Goal: Task Accomplishment & Management: Manage account settings

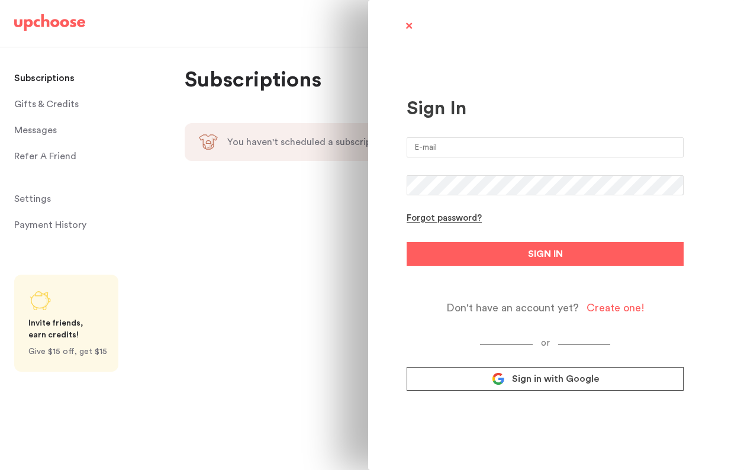
click at [448, 146] on input "email" at bounding box center [545, 147] width 277 height 20
type input "laralaitsas@gmail.com"
click at [407, 242] on button "SIGN IN" at bounding box center [545, 254] width 277 height 24
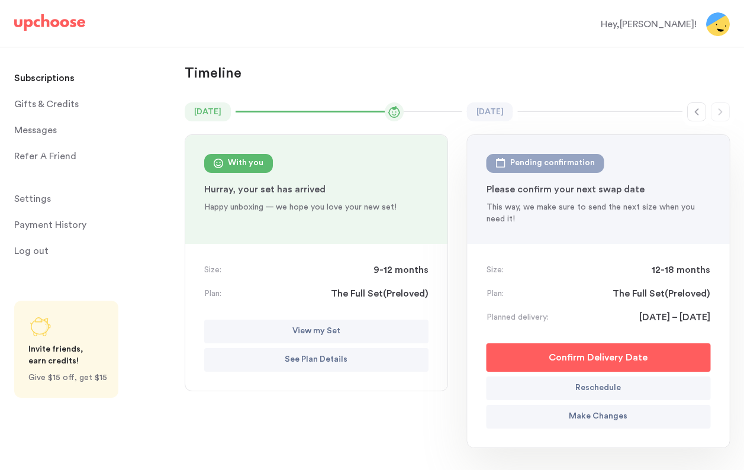
scroll to position [63, 0]
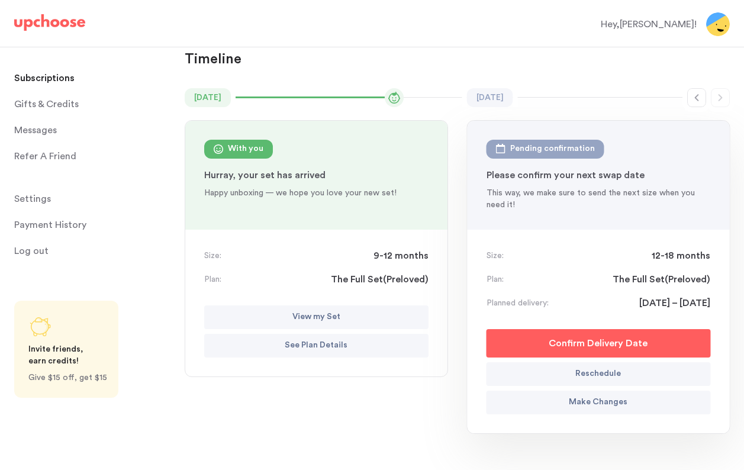
click at [615, 403] on p "Make Changes" at bounding box center [598, 403] width 59 height 14
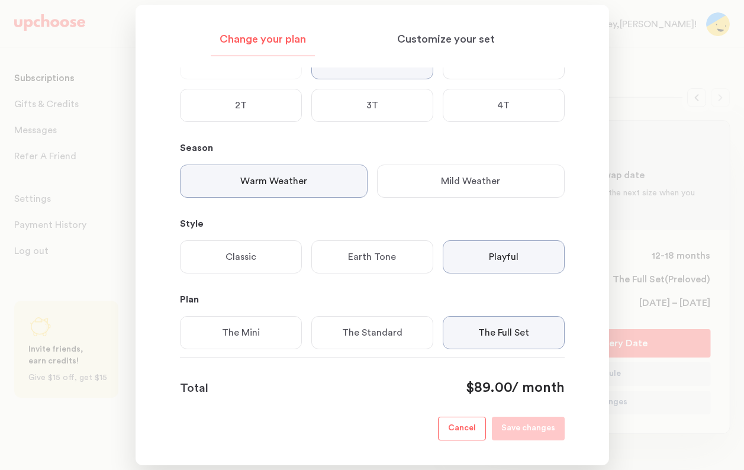
scroll to position [124, 0]
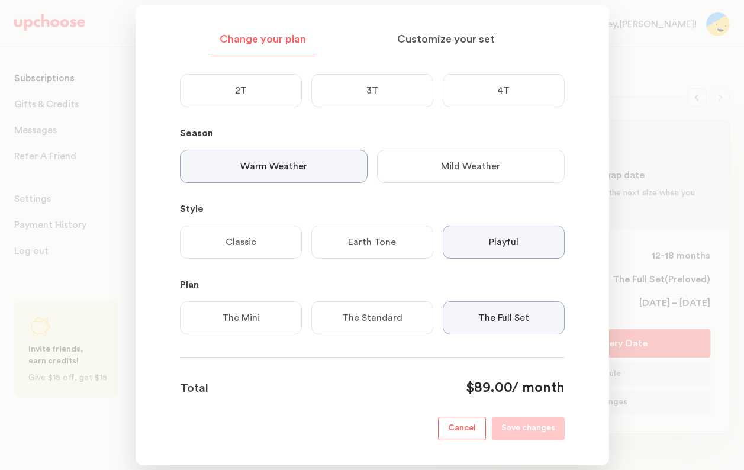
click at [461, 159] on p "Mild Weather" at bounding box center [470, 166] width 59 height 14
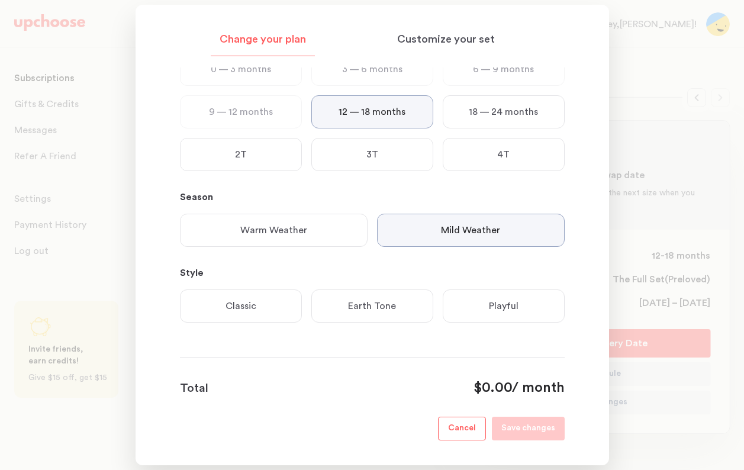
scroll to position [60, 0]
click at [502, 315] on div "Playful" at bounding box center [504, 306] width 122 height 33
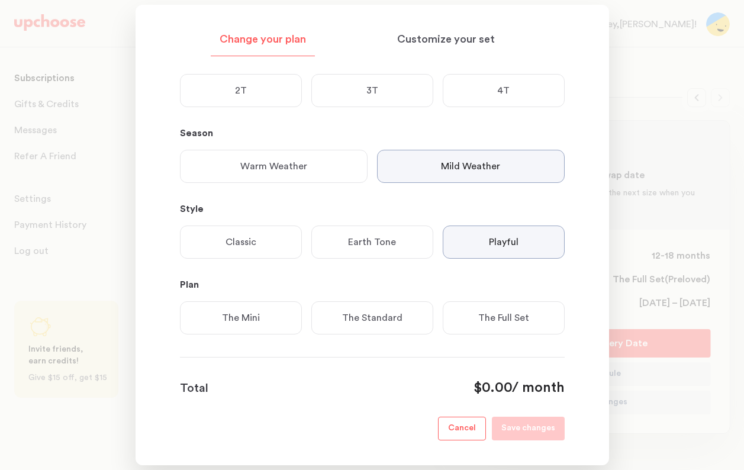
scroll to position [136, 0]
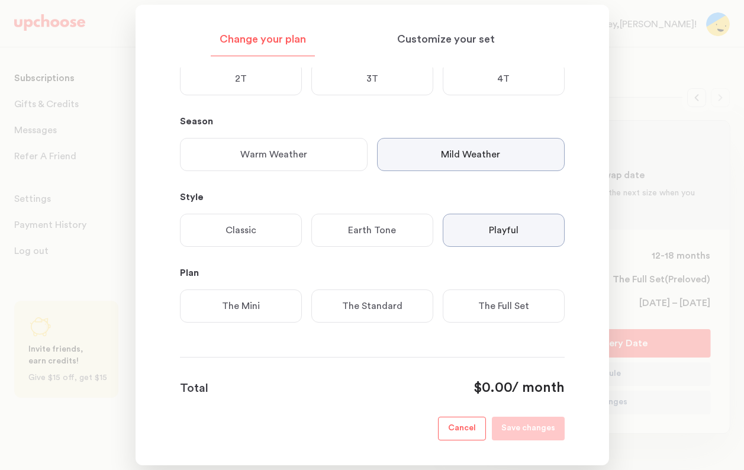
click at [396, 313] on div "The Standard" at bounding box center [372, 306] width 122 height 33
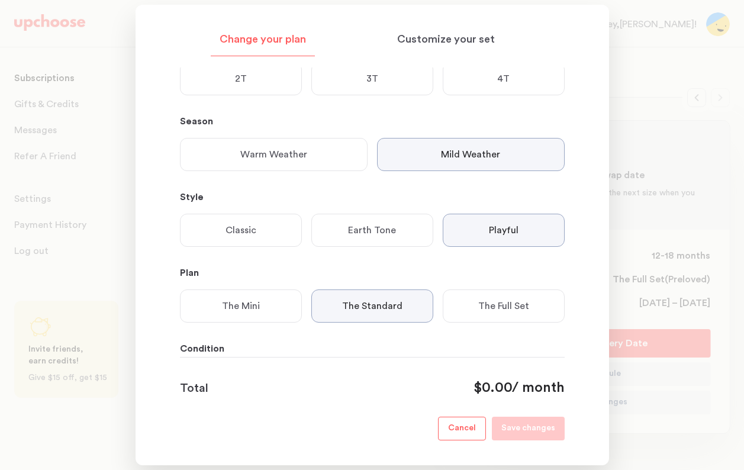
click at [252, 313] on p "The Mini" at bounding box center [241, 306] width 38 height 14
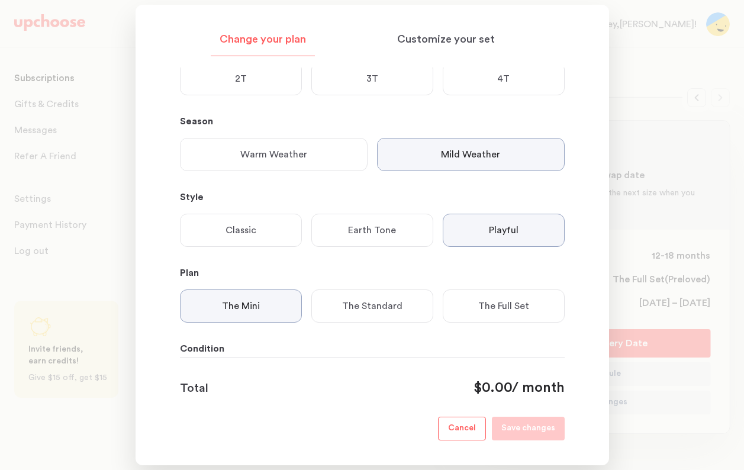
click at [365, 309] on p "The Standard" at bounding box center [372, 306] width 60 height 14
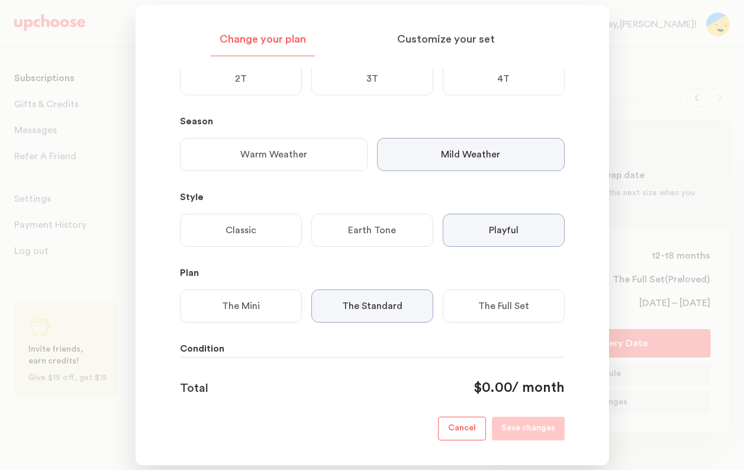
click at [523, 304] on p "The Full Set" at bounding box center [503, 306] width 51 height 14
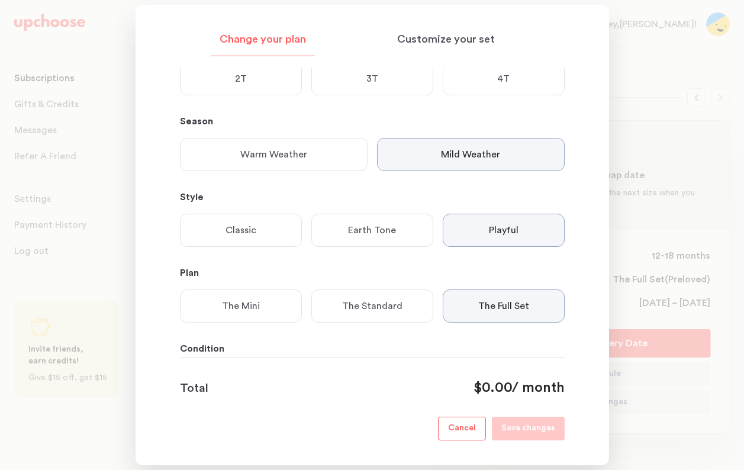
click at [399, 303] on p "The Standard" at bounding box center [372, 306] width 60 height 14
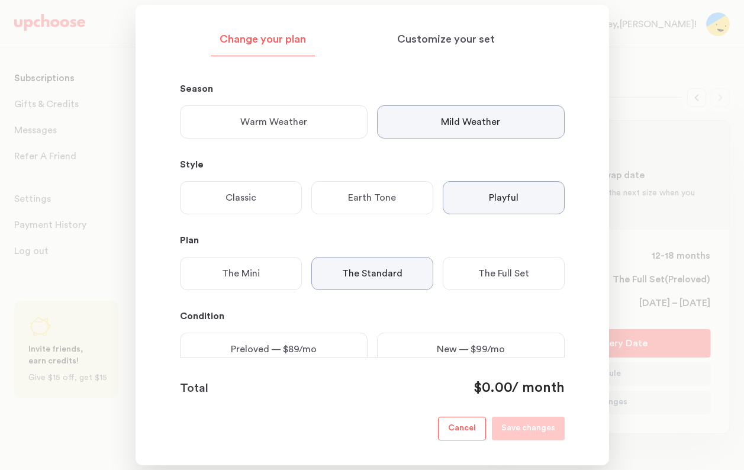
scroll to position [212, 0]
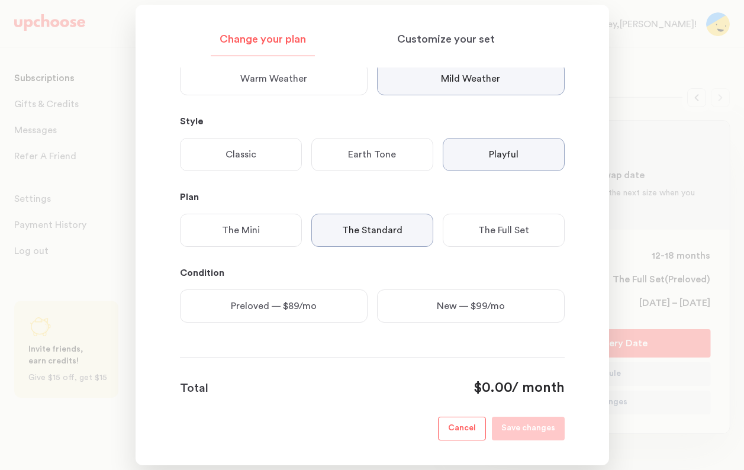
click at [301, 309] on p "Preloved — $89/mo" at bounding box center [274, 306] width 86 height 14
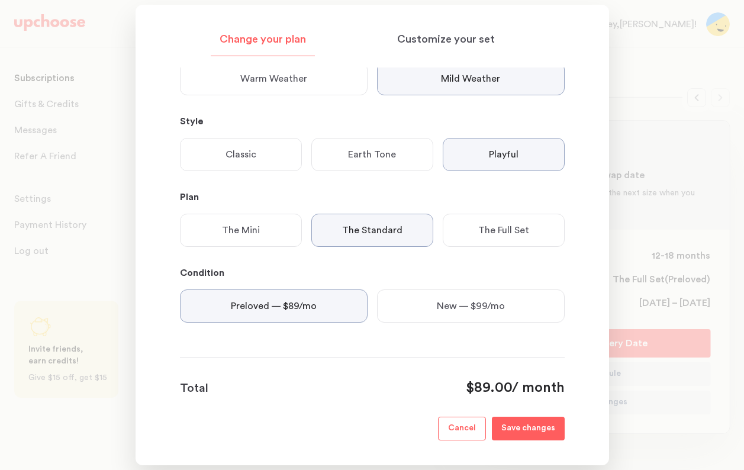
click at [254, 227] on p "The Mini" at bounding box center [241, 230] width 38 height 14
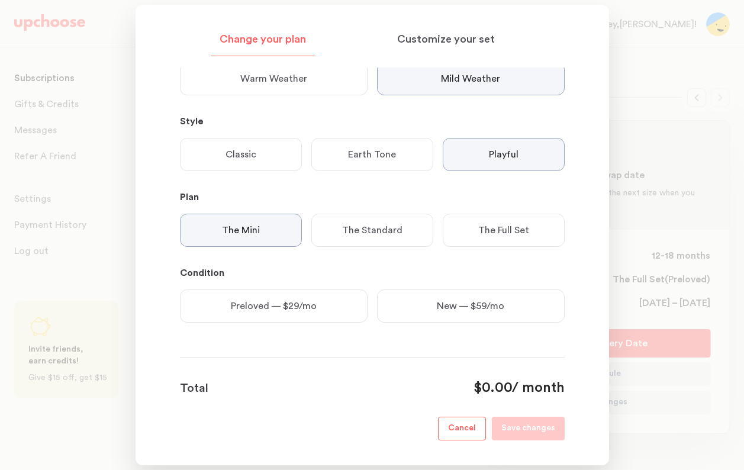
click at [294, 300] on p "Preloved — $29/mo" at bounding box center [274, 306] width 86 height 14
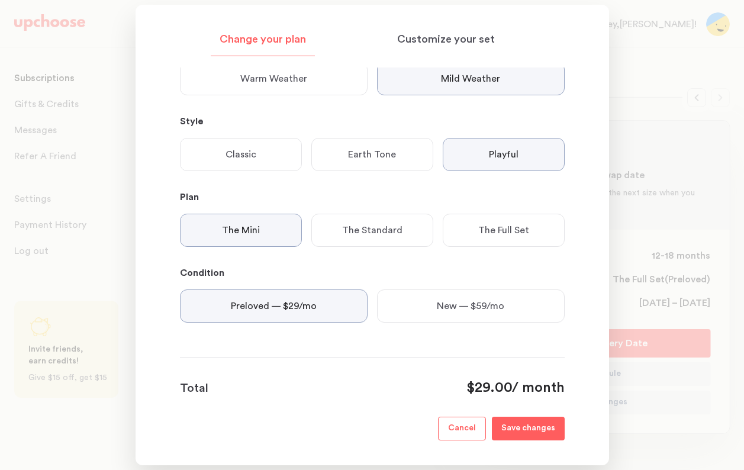
click at [381, 236] on p "The Standard" at bounding box center [372, 230] width 60 height 14
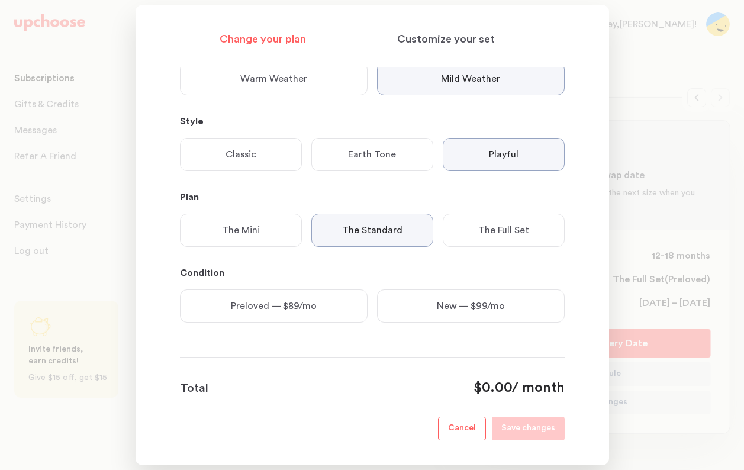
click at [463, 225] on div "The Full Set" at bounding box center [504, 230] width 122 height 33
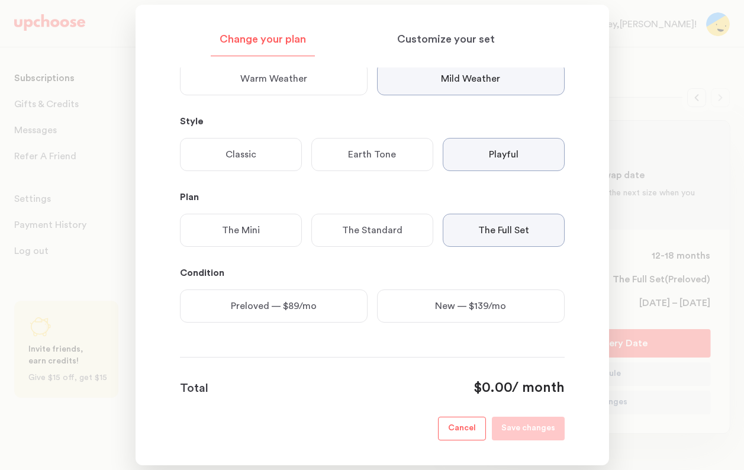
click at [285, 311] on p "Preloved — $89/mo" at bounding box center [274, 306] width 86 height 14
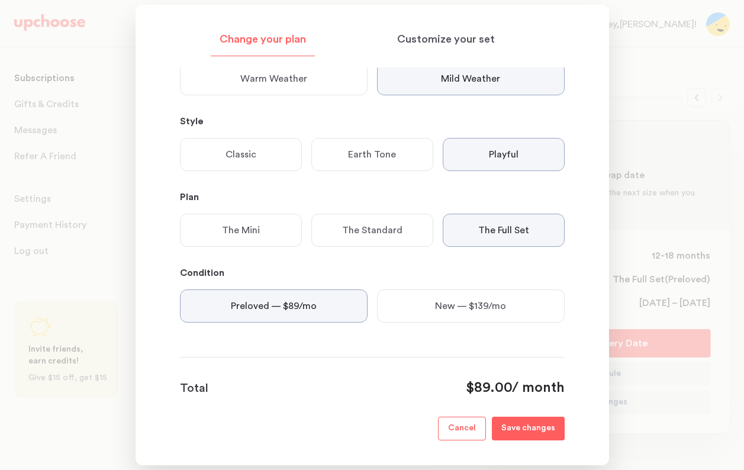
click at [356, 225] on p "The Standard" at bounding box center [372, 230] width 60 height 14
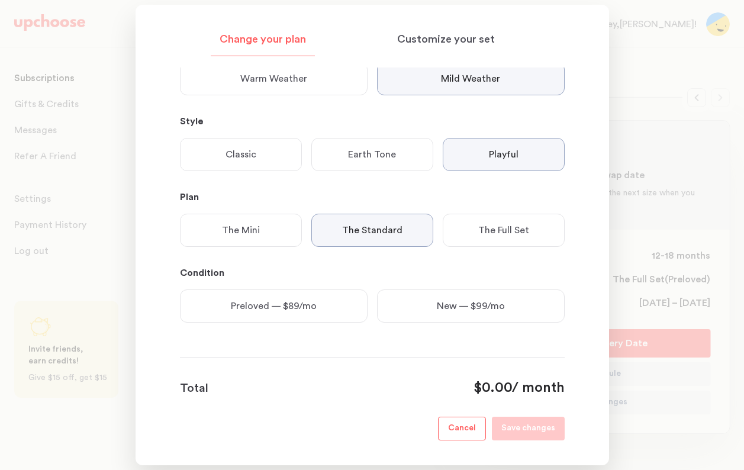
click at [534, 229] on div "The Full Set" at bounding box center [504, 230] width 122 height 33
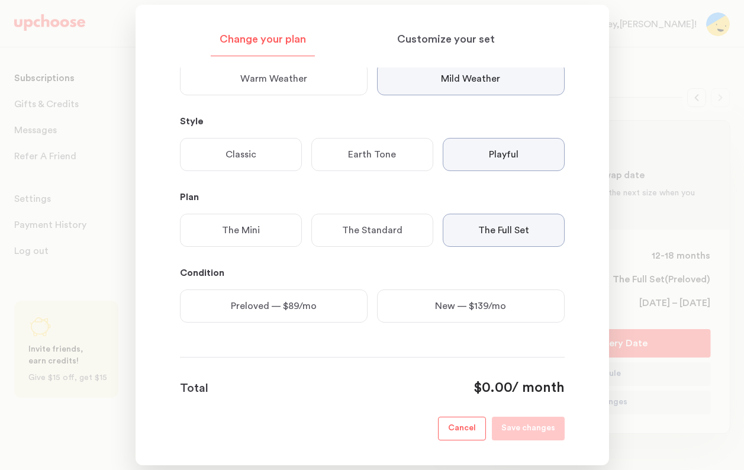
click at [347, 232] on p "The Standard" at bounding box center [372, 230] width 60 height 14
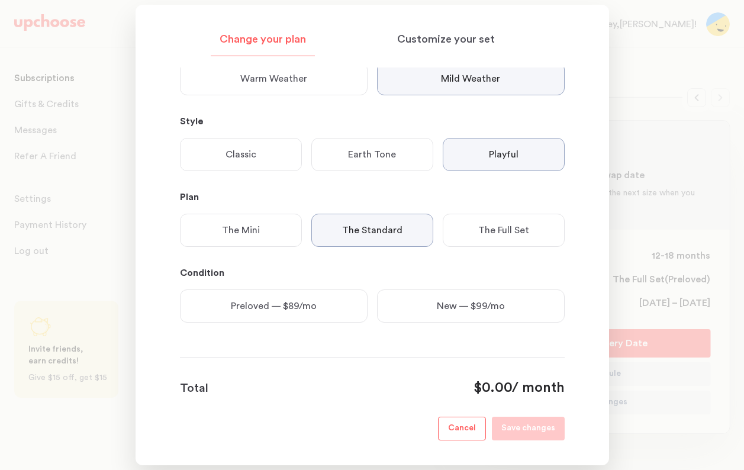
click at [242, 227] on p "The Mini" at bounding box center [241, 230] width 38 height 14
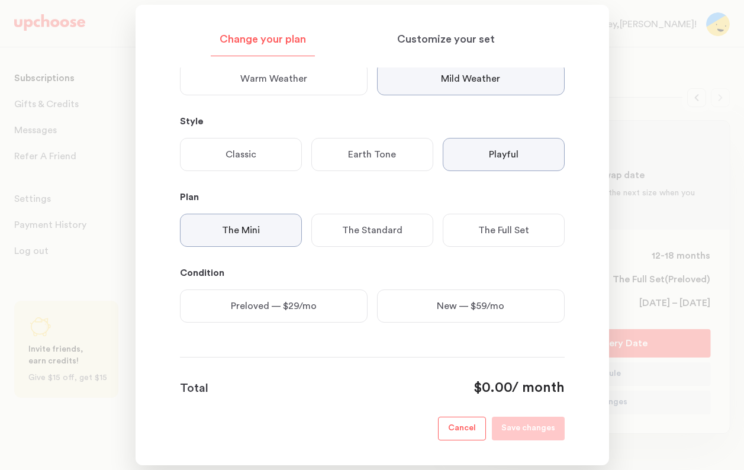
click at [361, 237] on p "The Standard" at bounding box center [372, 230] width 60 height 14
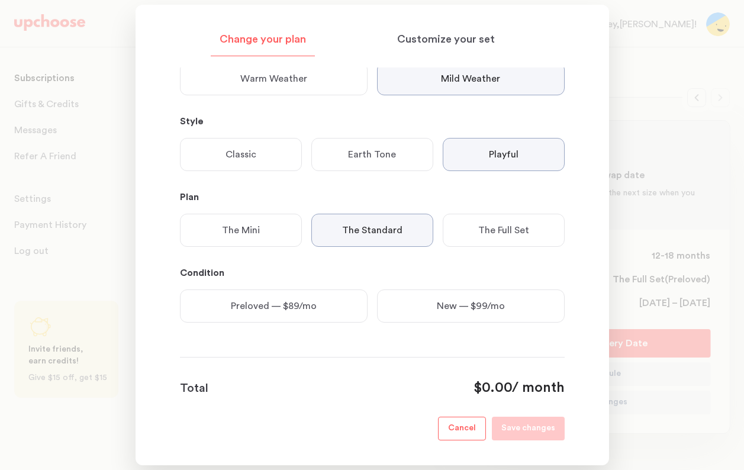
click at [266, 294] on div "Preloved — $89/mo" at bounding box center [274, 306] width 188 height 33
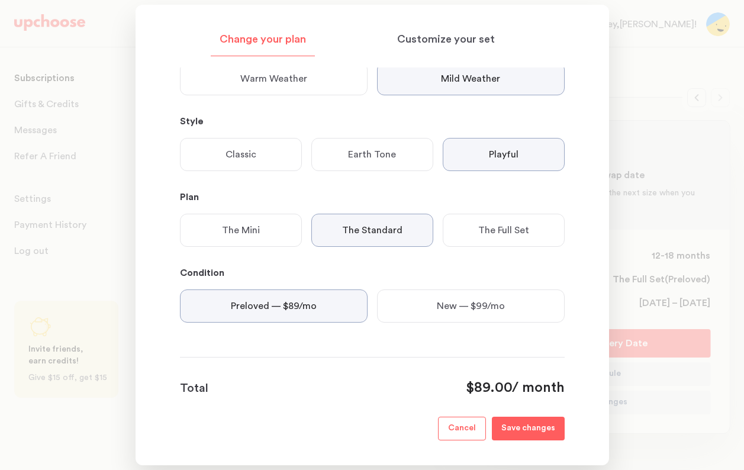
click at [476, 232] on div "The Full Set" at bounding box center [504, 230] width 122 height 33
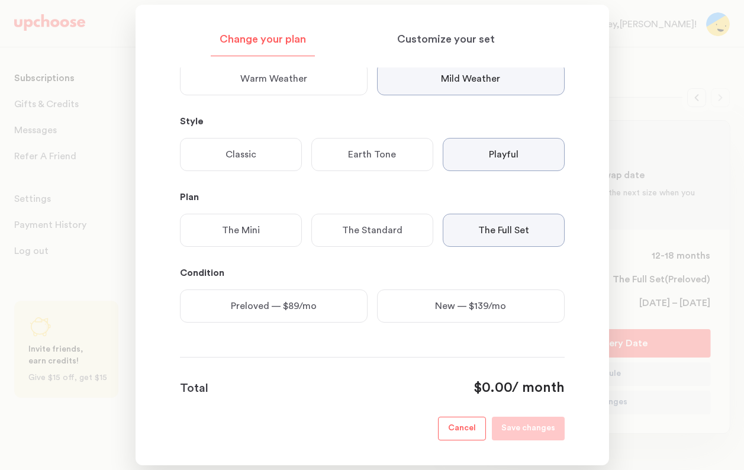
click at [291, 309] on p "Preloved — $89/mo" at bounding box center [274, 306] width 86 height 14
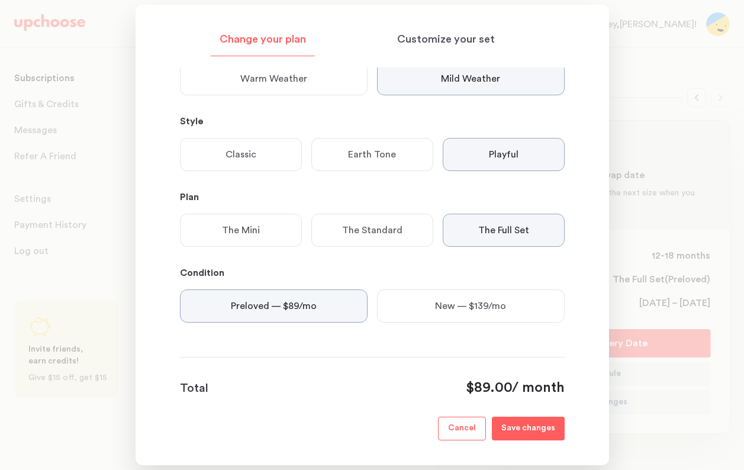
click at [360, 240] on div "The Standard" at bounding box center [372, 230] width 122 height 33
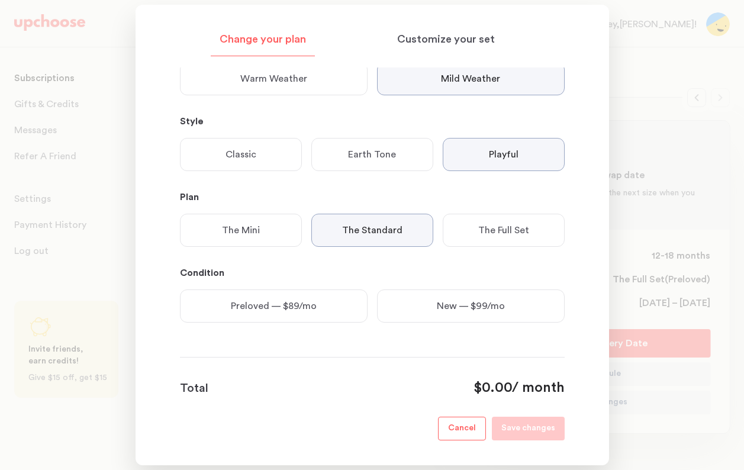
click at [323, 320] on div "Preloved — $89/mo" at bounding box center [274, 306] width 188 height 33
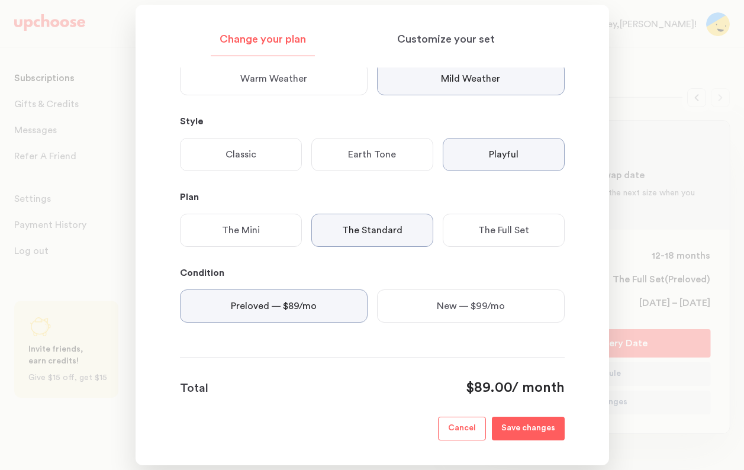
click at [510, 237] on p "The Full Set" at bounding box center [503, 230] width 51 height 14
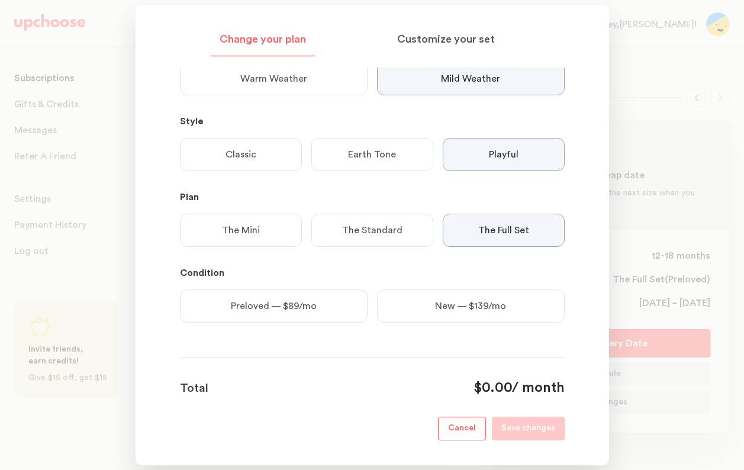
click at [278, 229] on div "The Mini" at bounding box center [241, 230] width 122 height 33
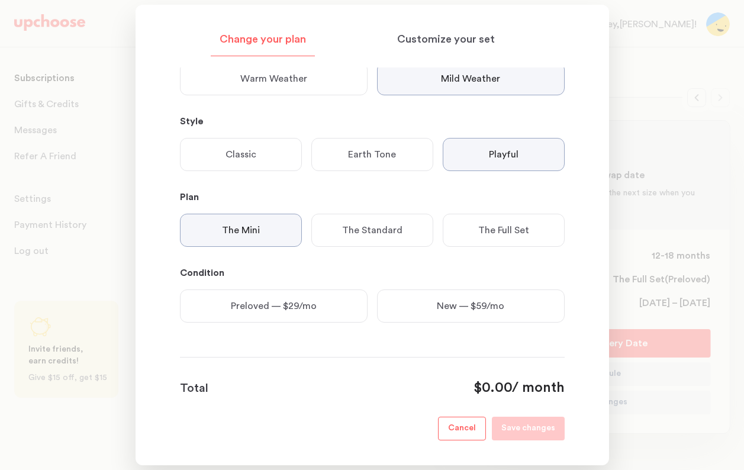
click at [396, 233] on p "The Standard" at bounding box center [372, 230] width 60 height 14
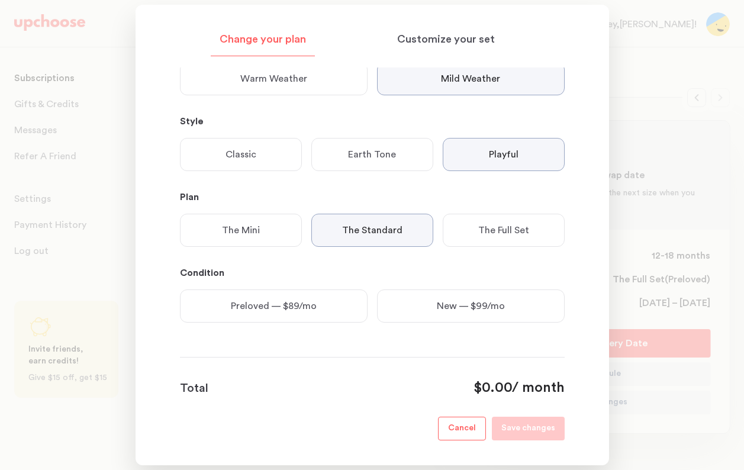
click at [315, 288] on div "Condition Preloved — $89/mo New — $99/mo" at bounding box center [372, 299] width 385 height 66
click at [314, 317] on div "Preloved — $89/mo" at bounding box center [274, 306] width 188 height 33
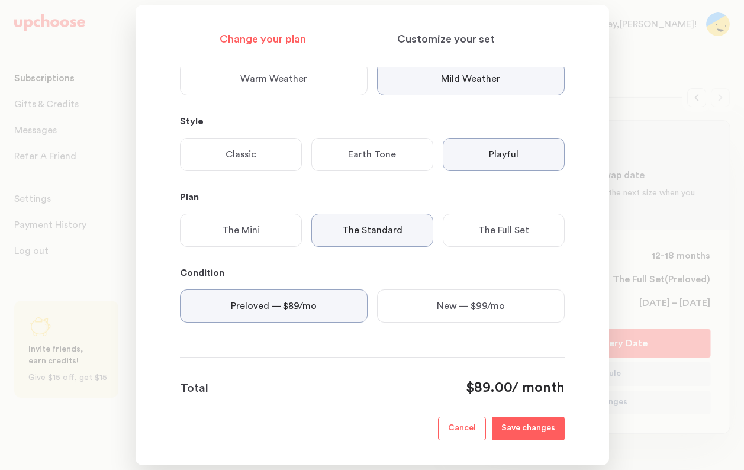
click at [530, 421] on button "Save changes" at bounding box center [528, 429] width 73 height 24
click at [647, 166] on div at bounding box center [372, 235] width 744 height 470
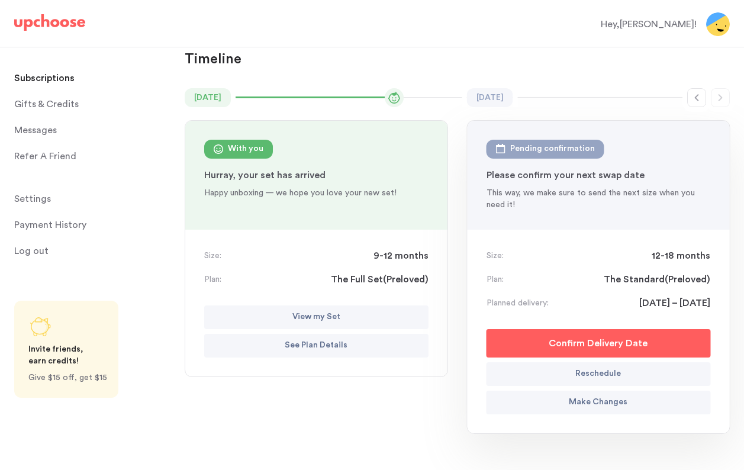
click at [351, 315] on button "View my Set" at bounding box center [316, 318] width 224 height 24
click at [329, 346] on p "See Plan Details" at bounding box center [316, 346] width 63 height 14
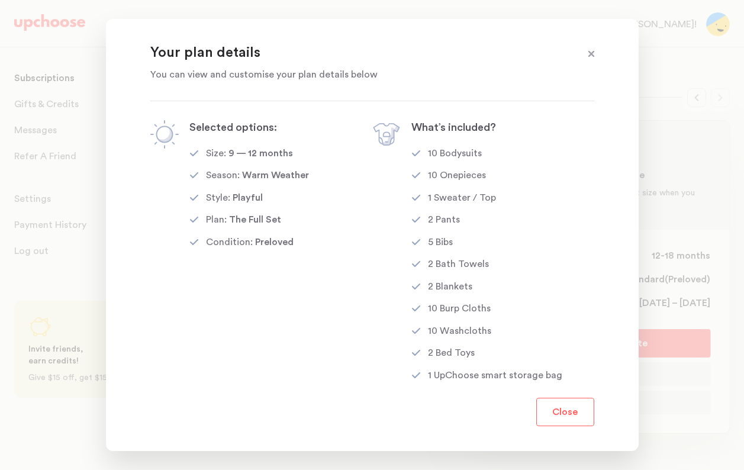
click at [571, 422] on button "Close" at bounding box center [565, 412] width 58 height 28
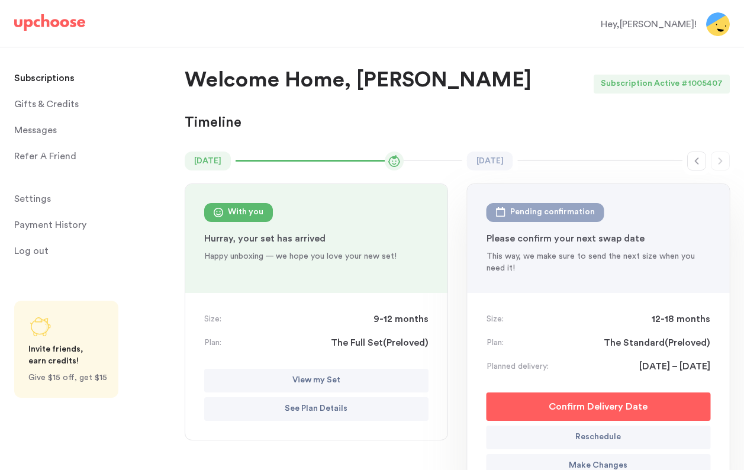
click at [319, 387] on button "View my Set" at bounding box center [316, 381] width 224 height 24
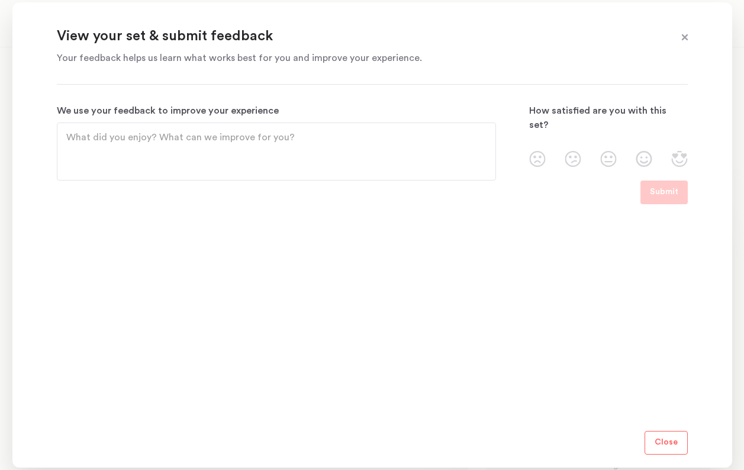
click at [570, 151] on img at bounding box center [573, 159] width 17 height 16
click at [0, 0] on input "radio" at bounding box center [0, 0] width 0 height 0
click at [657, 196] on p "Submit" at bounding box center [664, 192] width 28 height 14
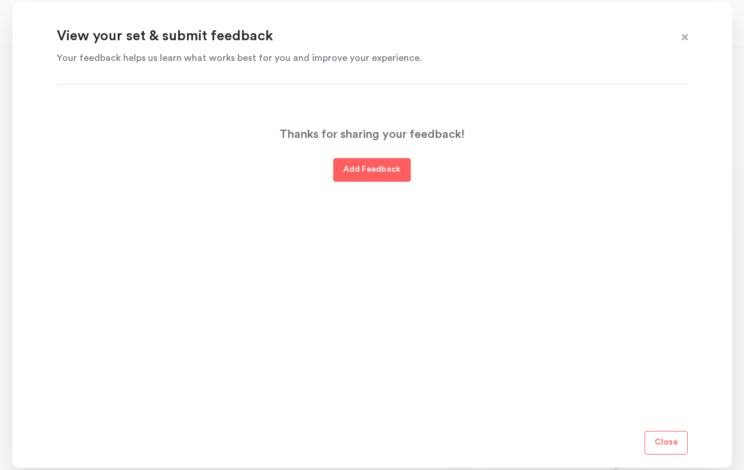
click at [685, 37] on span at bounding box center [684, 37] width 15 height 15
